Goal: Find specific page/section: Find specific page/section

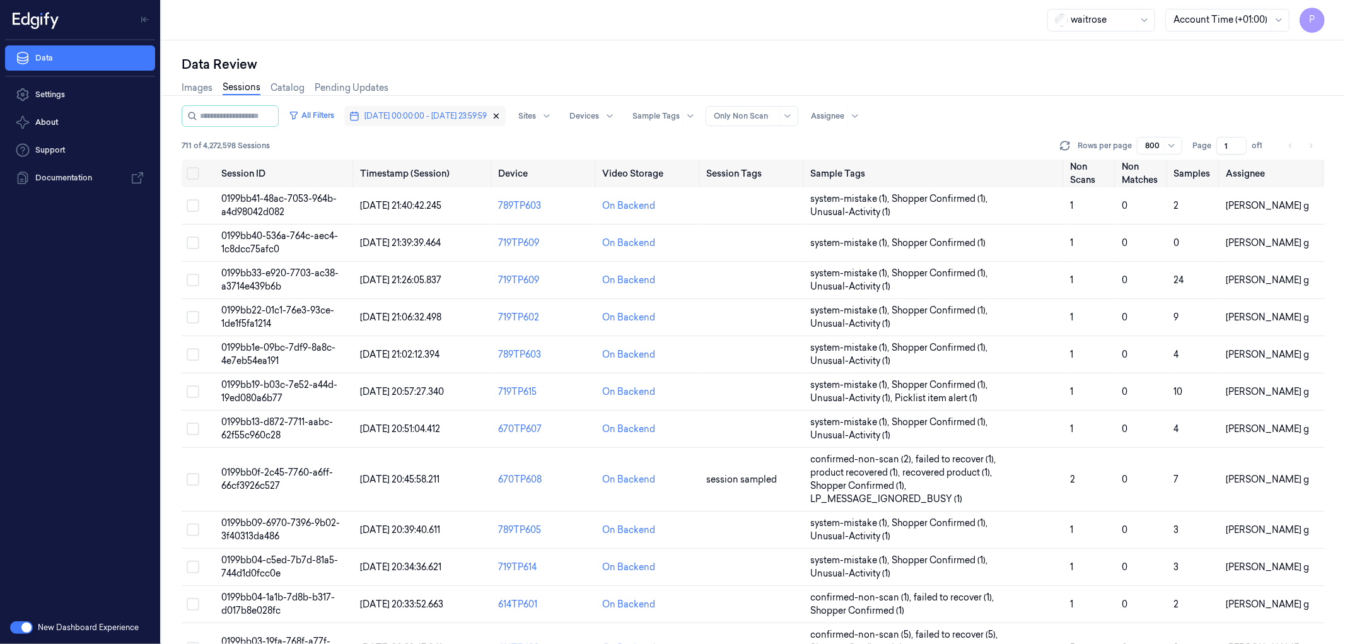
click at [501, 116] on icon "button" at bounding box center [496, 116] width 9 height 9
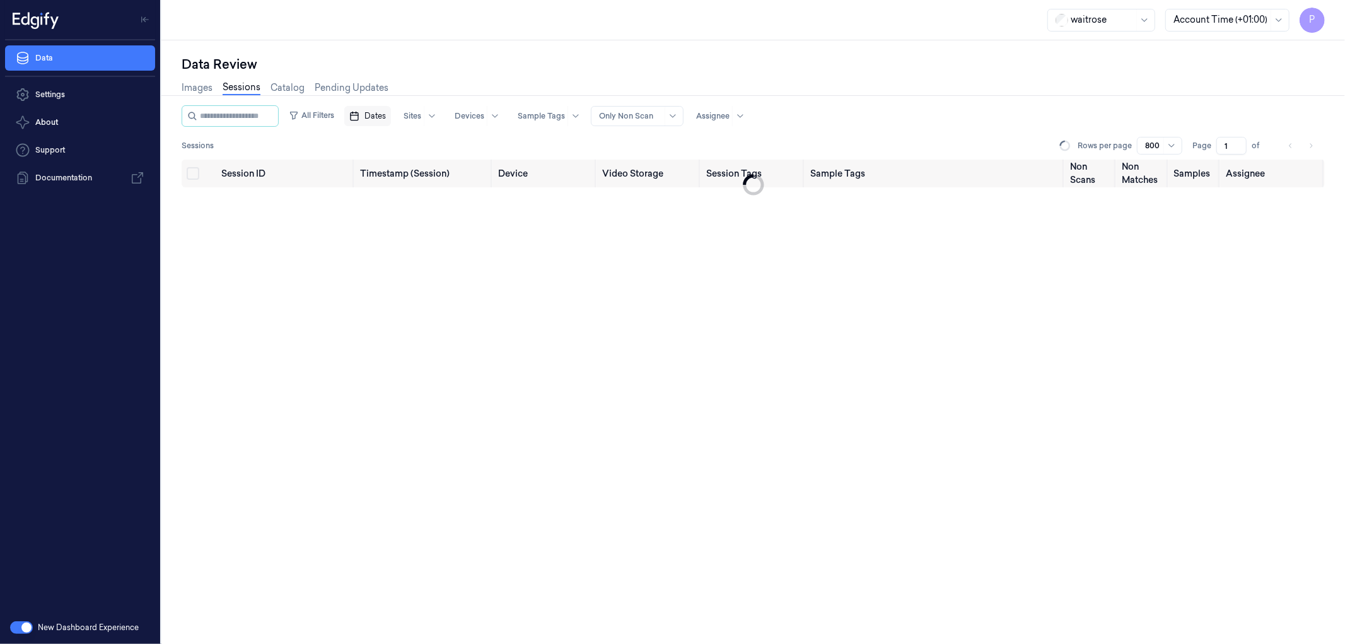
click at [386, 116] on span "Dates" at bounding box center [375, 115] width 21 height 11
click at [444, 218] on button "8" at bounding box center [440, 217] width 20 height 20
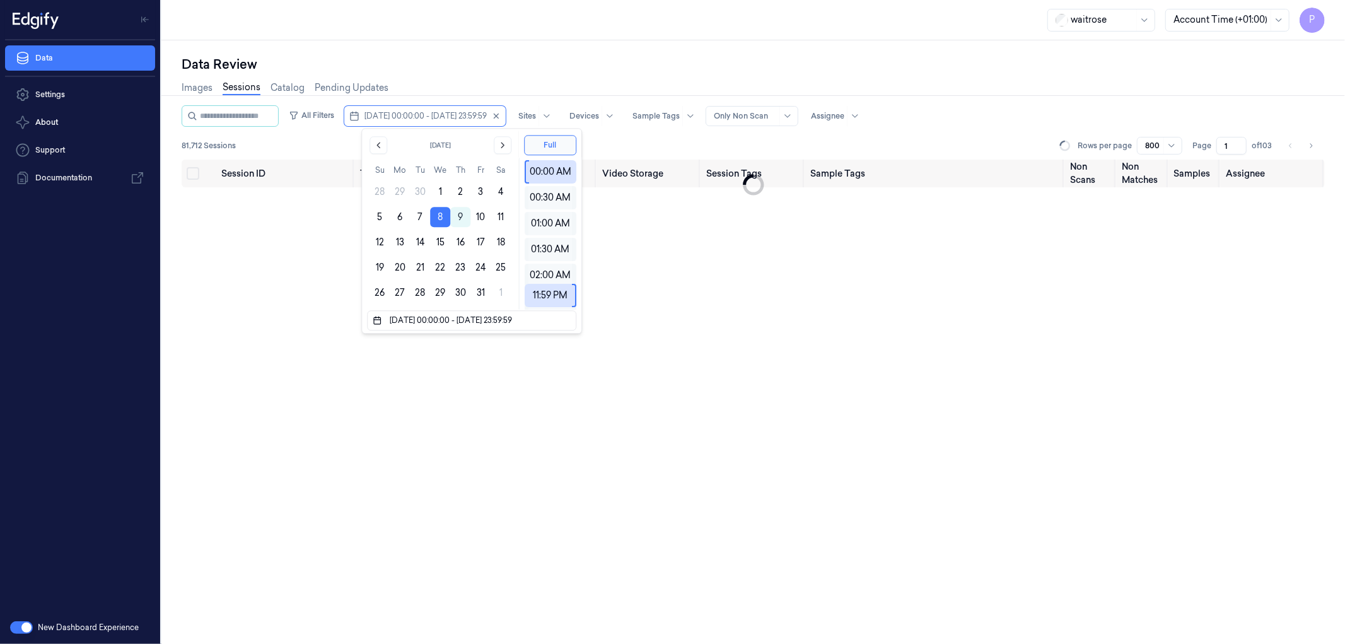
click at [493, 59] on div "Data Review" at bounding box center [753, 64] width 1143 height 18
